Goal: Task Accomplishment & Management: Manage account settings

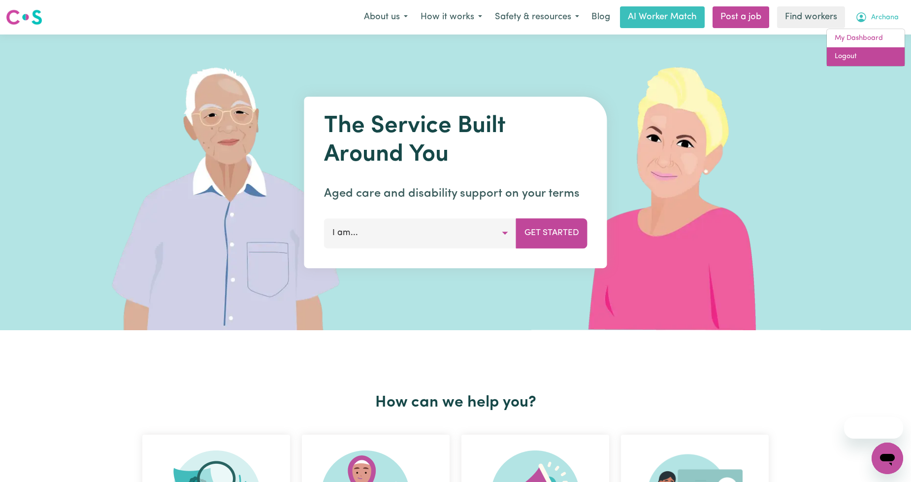
drag, startPoint x: 868, startPoint y: 56, endPoint x: 874, endPoint y: 50, distance: 8.7
click at [868, 56] on link "Logout" at bounding box center [866, 56] width 78 height 19
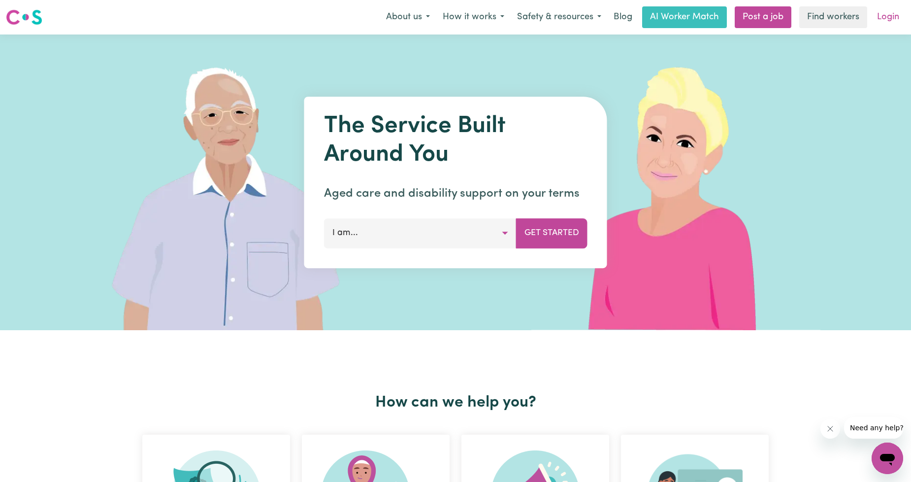
click at [898, 23] on link "Login" at bounding box center [888, 17] width 34 height 22
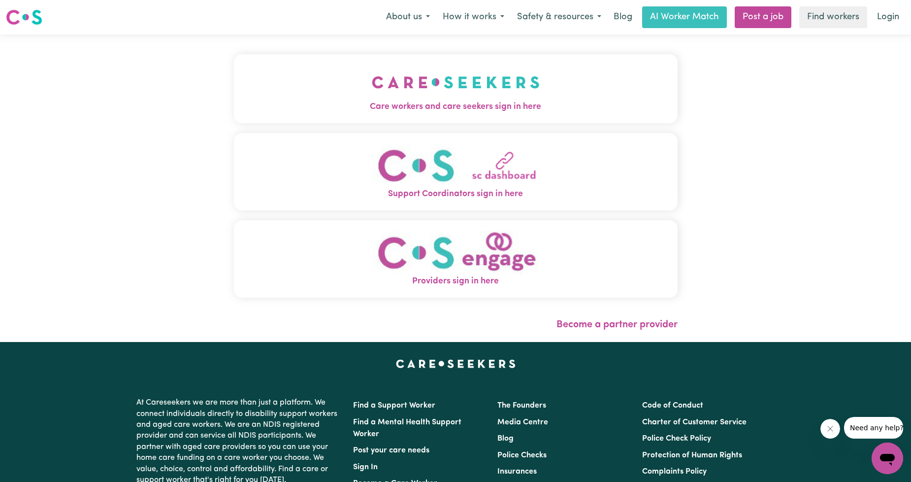
click at [372, 92] on img "Care workers and care seekers sign in here" at bounding box center [456, 82] width 168 height 36
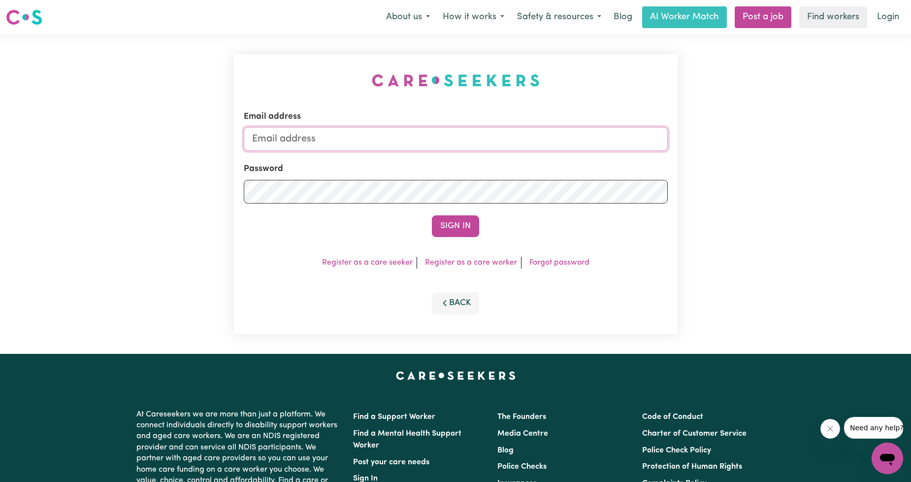
click at [412, 146] on input "Email address" at bounding box center [456, 139] width 424 height 24
drag, startPoint x: 302, startPoint y: 144, endPoint x: 598, endPoint y: 171, distance: 296.9
click at [596, 173] on form "Email address [EMAIL_ADDRESS][PERSON_NAME][DOMAIN_NAME] Password Sign In" at bounding box center [456, 173] width 424 height 127
type input "superuser~[EMAIL_ADDRESS][DOMAIN_NAME]"
click at [444, 234] on button "Sign In" at bounding box center [455, 226] width 47 height 22
